Goal: Information Seeking & Learning: Check status

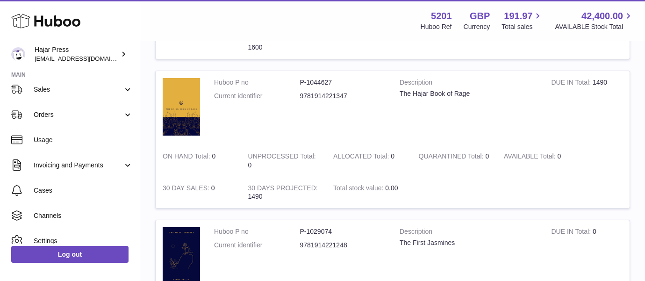
scroll to position [209, 0]
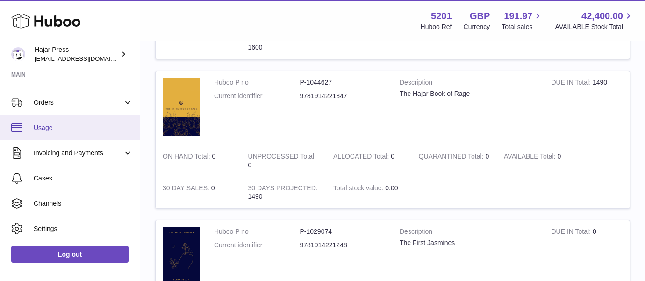
click at [94, 129] on span "Usage" at bounding box center [83, 127] width 99 height 9
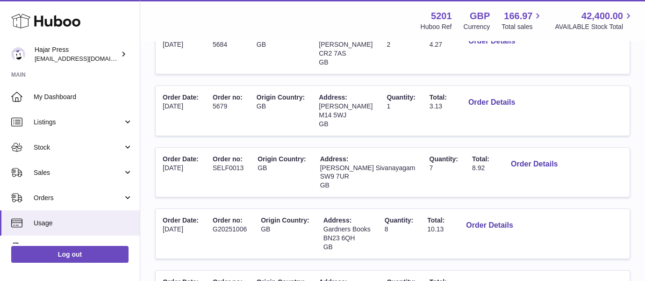
scroll to position [243, 0]
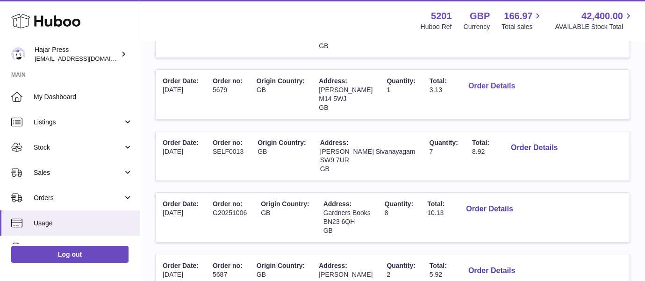
click at [473, 83] on button "Order Details" at bounding box center [492, 86] width 62 height 19
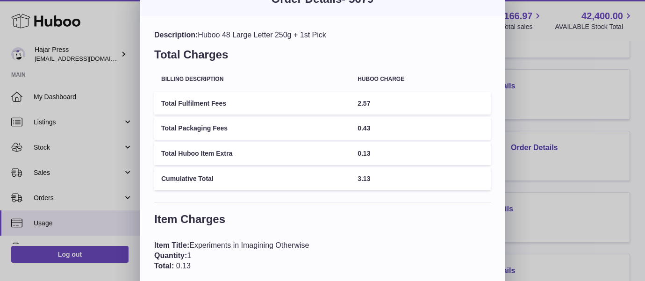
scroll to position [2, 0]
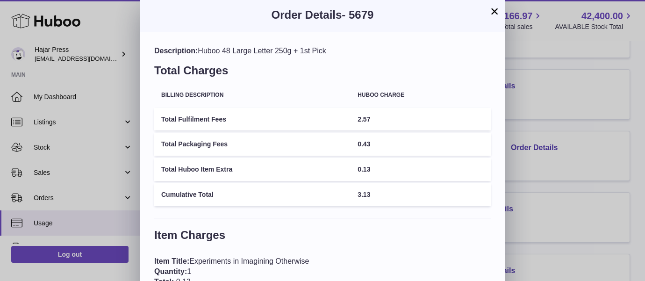
click at [495, 13] on button "×" at bounding box center [494, 11] width 11 height 11
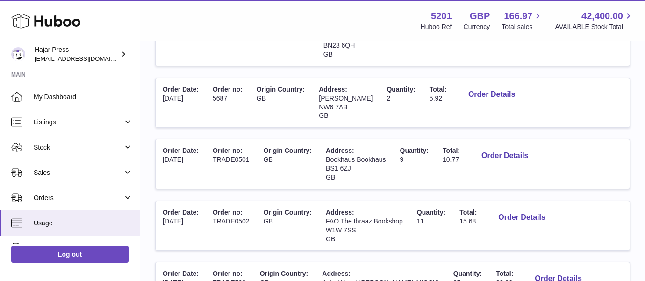
scroll to position [414, 0]
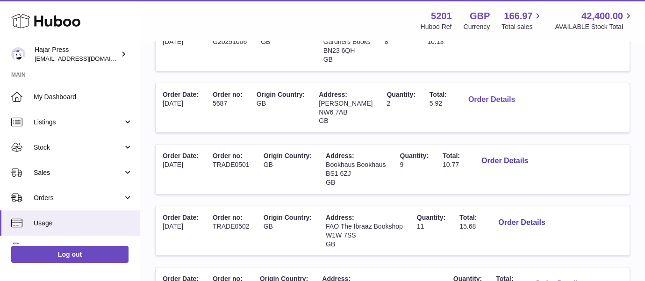
click at [494, 92] on button "Order Details" at bounding box center [492, 99] width 62 height 19
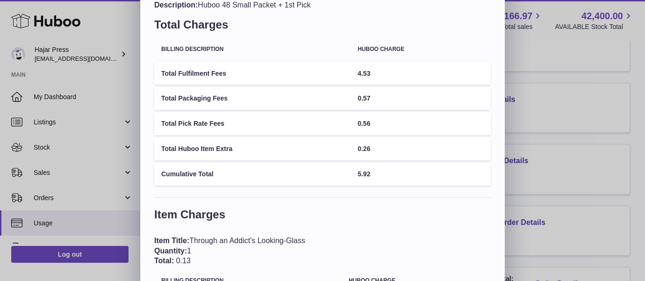
scroll to position [0, 0]
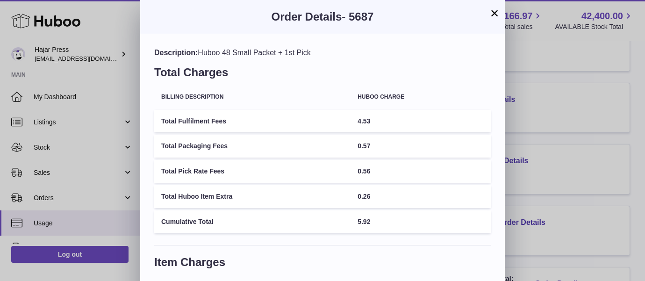
click at [495, 16] on button "×" at bounding box center [494, 12] width 11 height 11
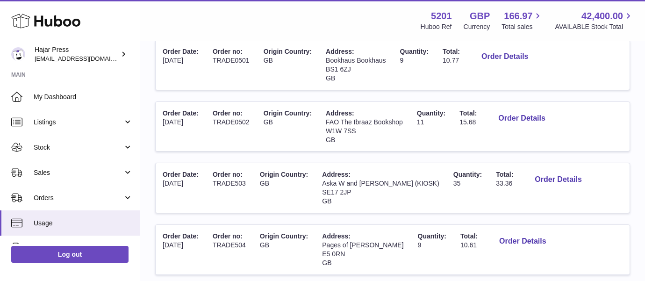
scroll to position [570, 0]
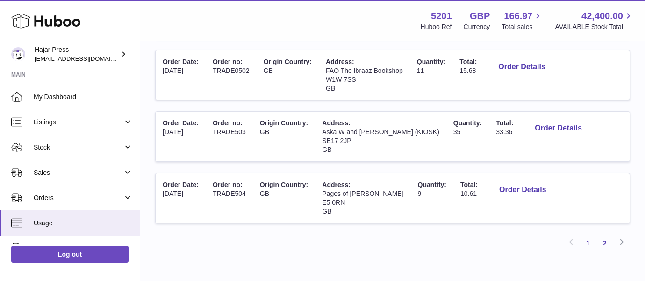
click at [604, 240] on link "2" at bounding box center [604, 243] width 17 height 17
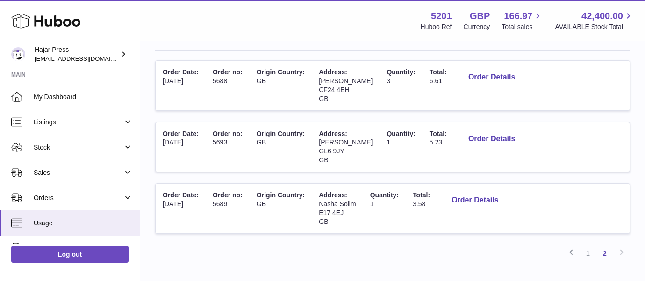
scroll to position [115, 0]
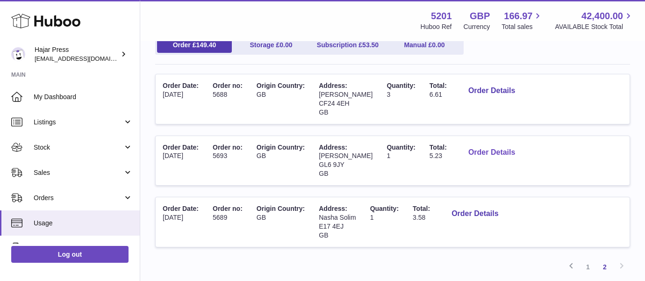
click at [490, 157] on button "Order Details" at bounding box center [492, 152] width 62 height 19
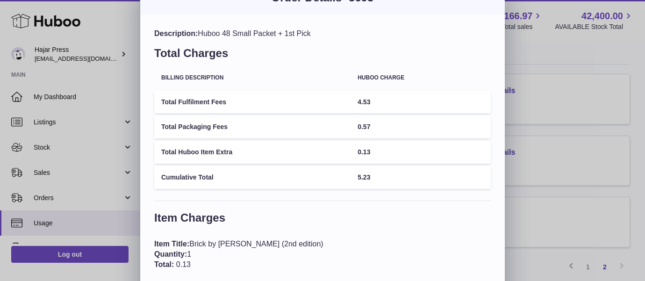
scroll to position [0, 0]
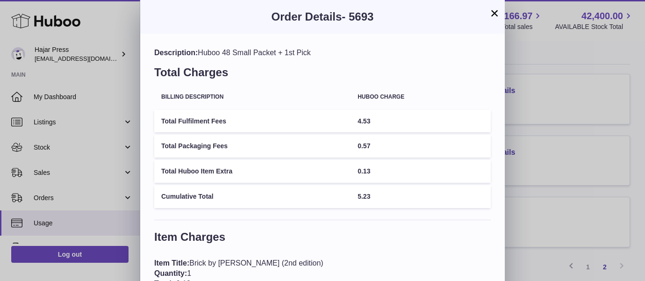
click at [494, 15] on button "×" at bounding box center [494, 12] width 11 height 11
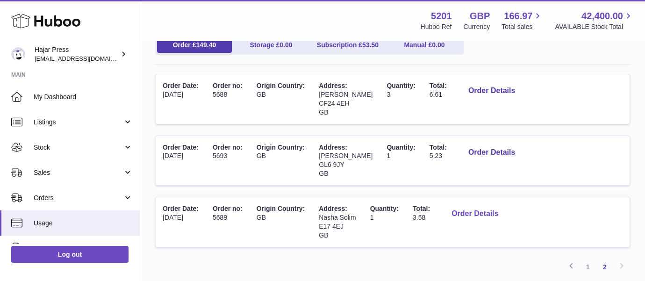
click at [477, 211] on button "Order Details" at bounding box center [475, 213] width 62 height 19
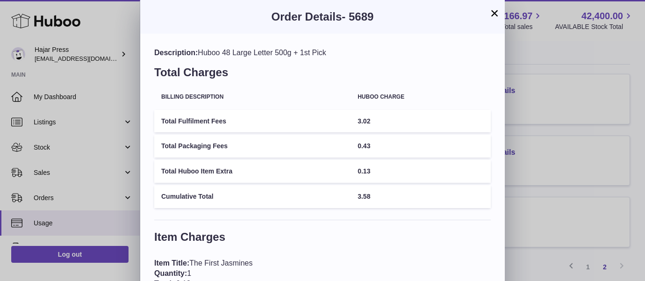
click at [492, 19] on button "×" at bounding box center [494, 12] width 11 height 11
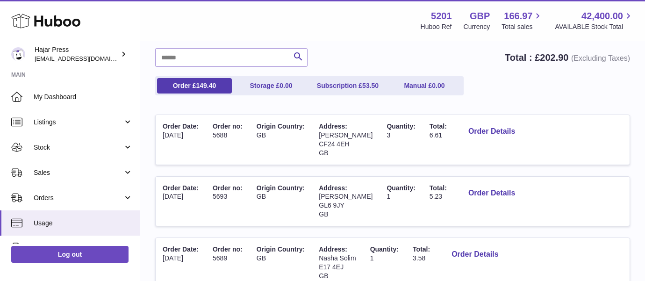
scroll to position [74, 0]
click at [336, 95] on ul "Order £ 149.40 Storage £ 0.00 Subscription £ 53.50 Manual £ 0.00" at bounding box center [309, 86] width 308 height 19
click at [341, 87] on link "Subscription £ 53.50" at bounding box center [347, 85] width 75 height 15
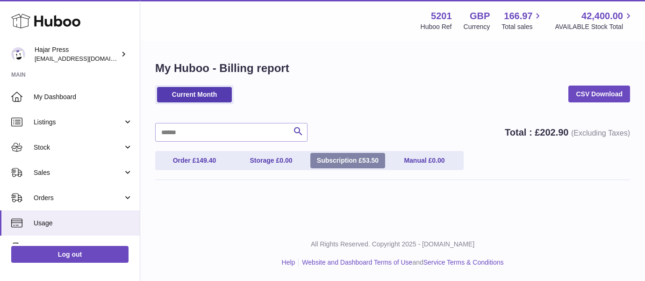
scroll to position [0, 0]
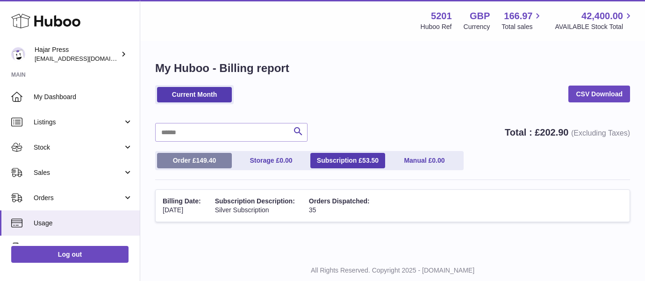
click at [199, 159] on span "149.40" at bounding box center [206, 160] width 20 height 7
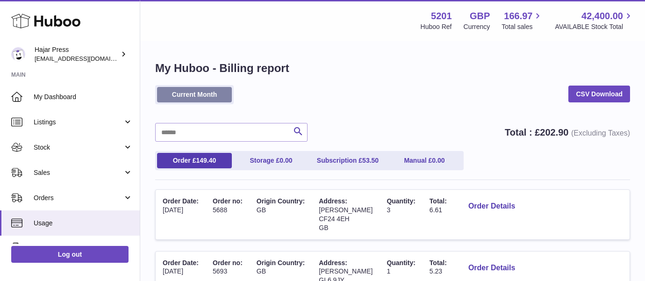
click at [220, 94] on link "Current Month" at bounding box center [194, 94] width 75 height 15
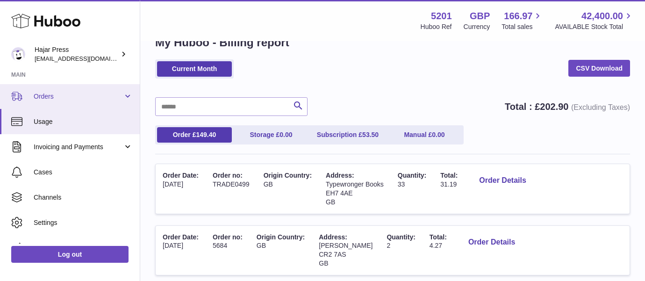
scroll to position [118, 0]
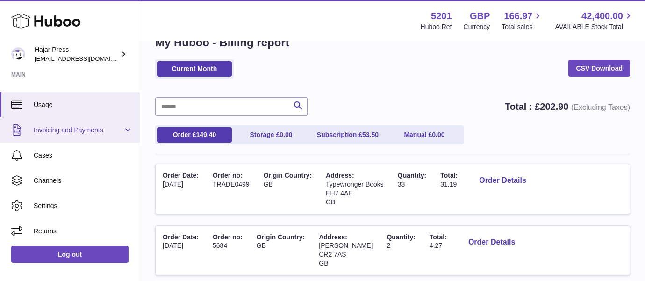
click at [86, 139] on link "Invoicing and Payments" at bounding box center [70, 129] width 140 height 25
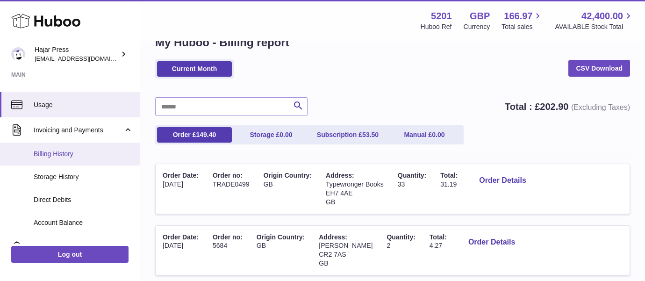
click at [80, 156] on span "Billing History" at bounding box center [83, 154] width 99 height 9
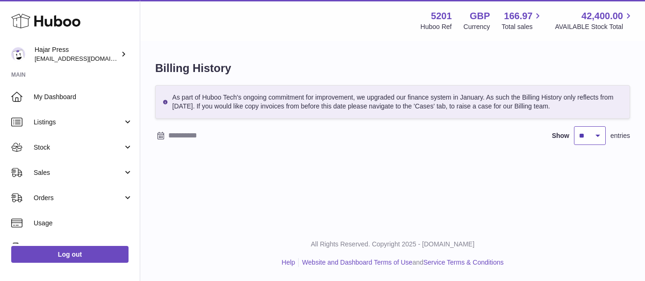
click at [591, 137] on select "** ** ** ***" at bounding box center [590, 135] width 32 height 19
click at [574, 126] on select "** ** ** ***" at bounding box center [590, 135] width 32 height 19
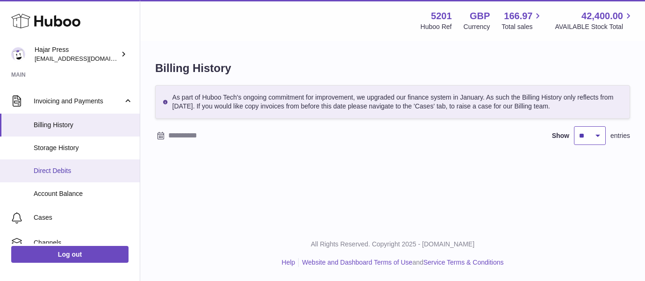
scroll to position [149, 0]
click at [92, 170] on span "Direct Debits" at bounding box center [83, 169] width 99 height 9
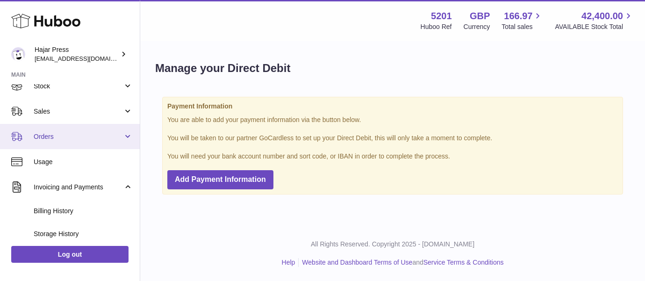
scroll to position [134, 0]
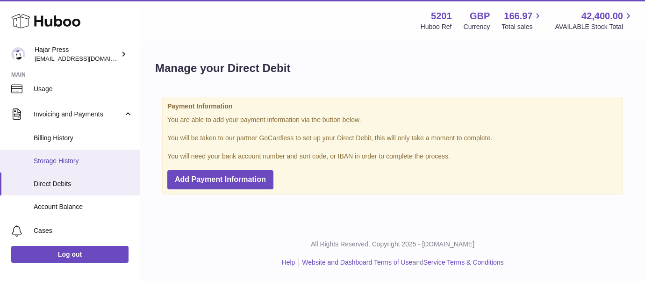
click at [116, 168] on link "Storage History" at bounding box center [70, 161] width 140 height 23
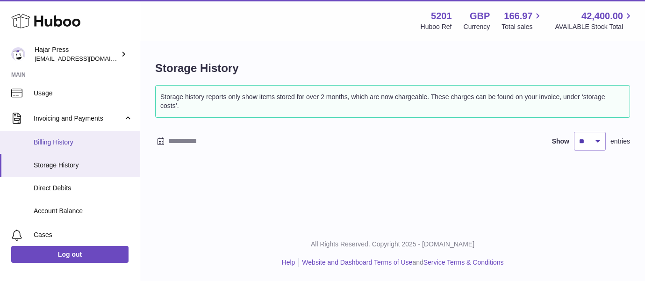
scroll to position [143, 0]
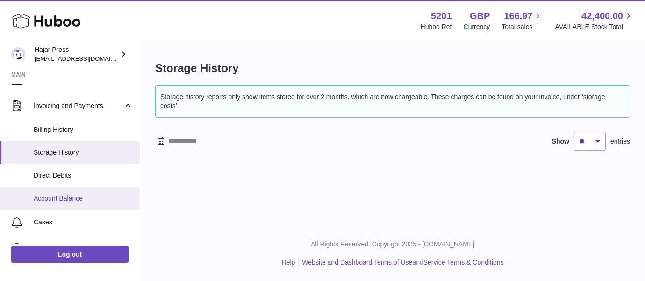
click at [97, 196] on span "Account Balance" at bounding box center [83, 198] width 99 height 9
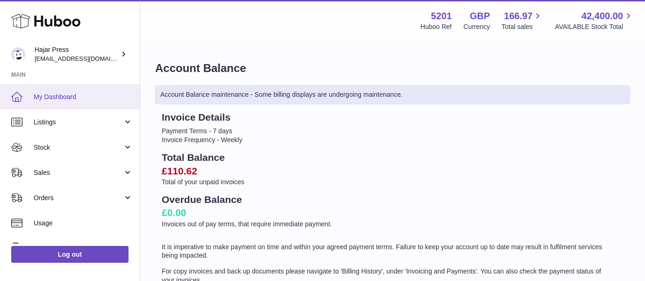
click at [111, 95] on span "My Dashboard" at bounding box center [83, 97] width 99 height 9
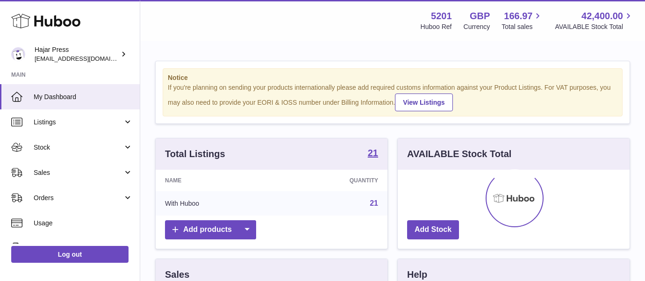
scroll to position [146, 232]
